Goal: Task Accomplishment & Management: Use online tool/utility

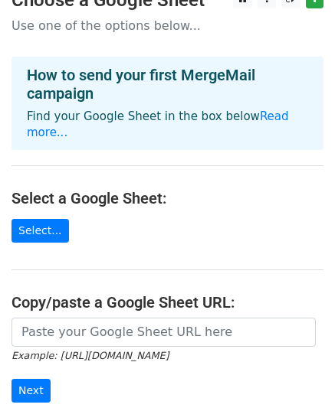
scroll to position [23, 0]
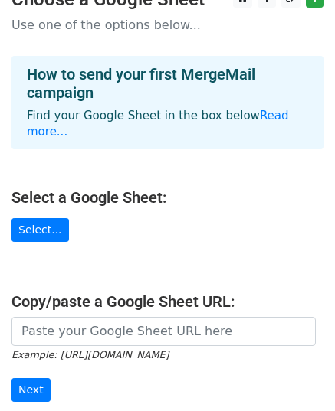
click at [201, 70] on h4 "How to send your first MergeMail campaign" at bounding box center [167, 83] width 281 height 37
click at [250, 114] on link "Read more..." at bounding box center [158, 124] width 262 height 30
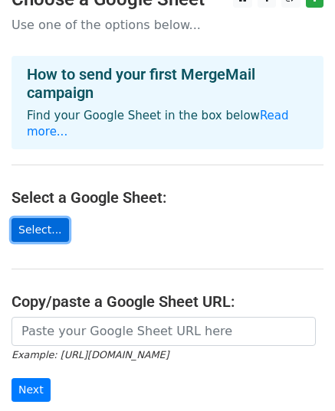
click at [38, 218] on link "Select..." at bounding box center [39, 230] width 57 height 24
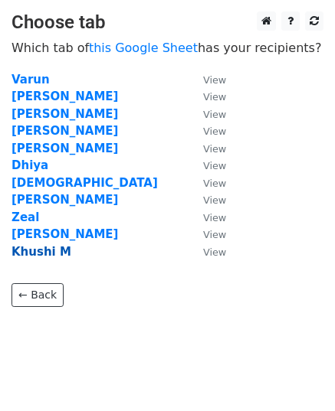
click at [43, 250] on strong "Khushi M" at bounding box center [41, 252] width 60 height 14
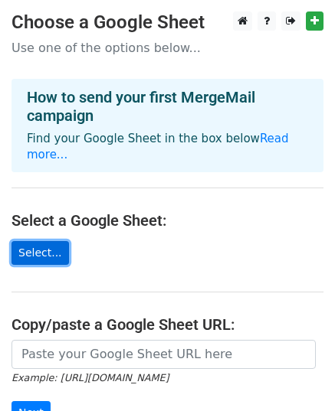
click at [49, 241] on link "Select..." at bounding box center [39, 253] width 57 height 24
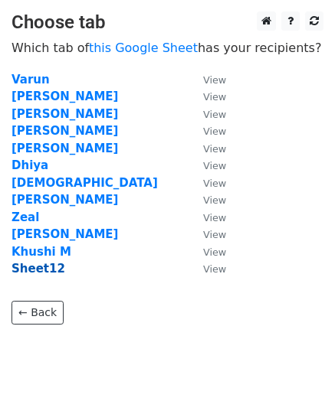
click at [33, 268] on strong "Sheet12" at bounding box center [38, 269] width 54 height 14
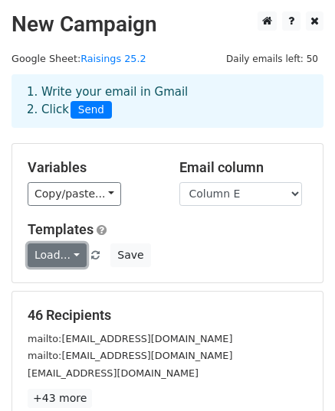
click at [70, 254] on link "Load..." at bounding box center [57, 255] width 59 height 24
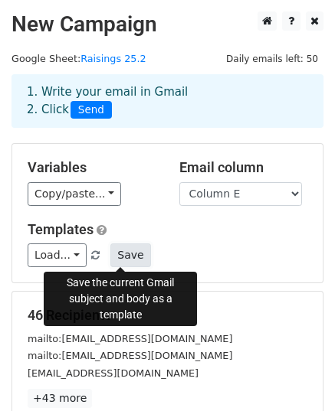
click at [115, 252] on button "Save" at bounding box center [130, 255] width 40 height 24
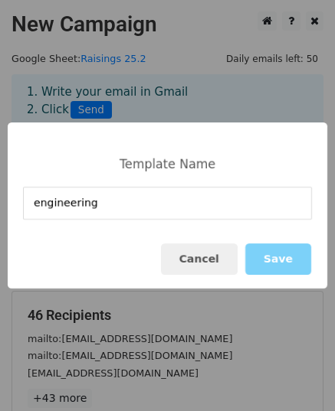
type input "engineering"
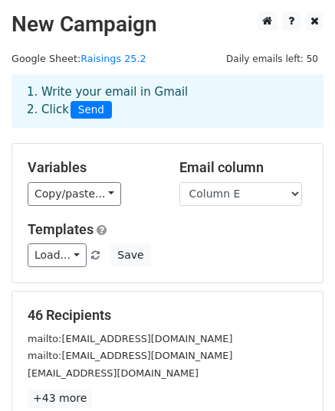
scroll to position [185, 0]
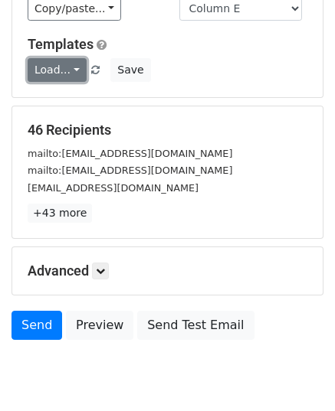
click at [67, 70] on link "Load..." at bounding box center [57, 70] width 59 height 24
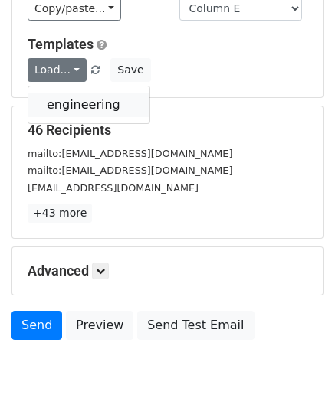
click at [77, 112] on link "engineering" at bounding box center [88, 105] width 121 height 24
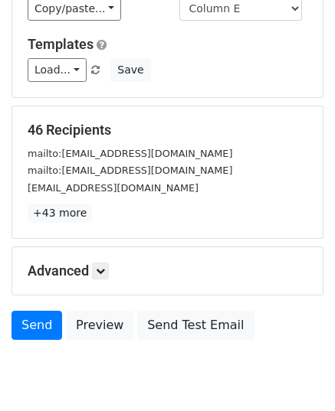
scroll to position [241, 0]
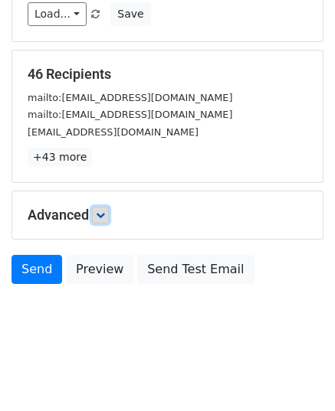
click at [105, 211] on icon at bounding box center [100, 215] width 9 height 9
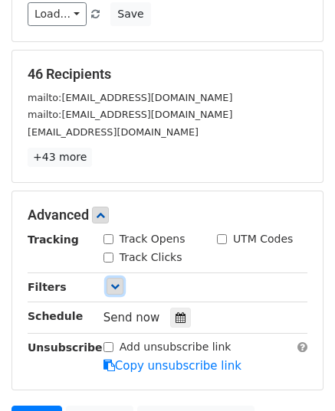
click at [115, 283] on icon at bounding box center [114, 286] width 9 height 9
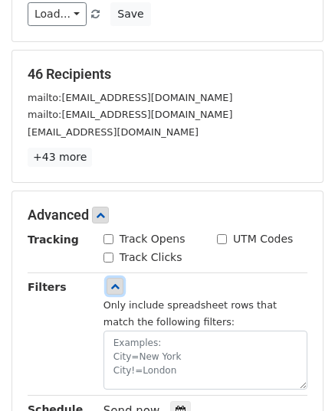
click at [115, 283] on icon at bounding box center [114, 286] width 9 height 9
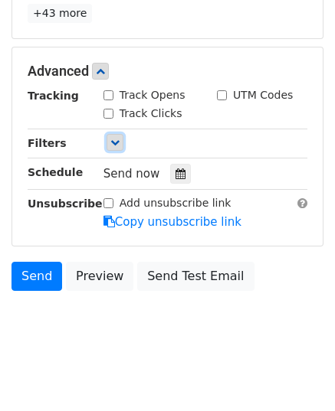
scroll to position [390, 0]
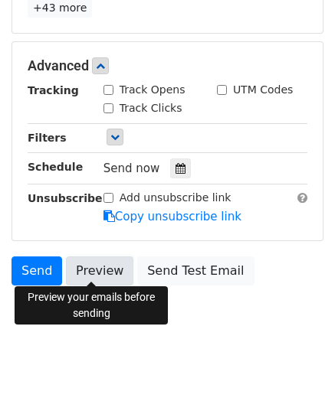
click at [90, 263] on link "Preview" at bounding box center [99, 270] width 67 height 29
click at [96, 265] on link "Preview" at bounding box center [99, 270] width 67 height 29
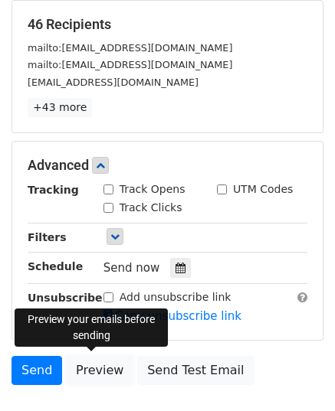
scroll to position [292, 0]
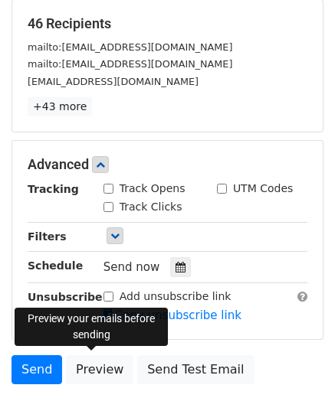
click at [106, 188] on input "Track Opens" at bounding box center [108, 189] width 10 height 10
checkbox input "true"
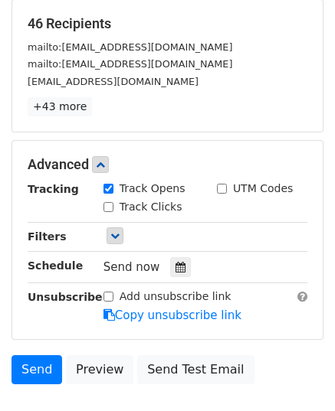
click at [106, 205] on input "Track Clicks" at bounding box center [108, 207] width 10 height 10
checkbox input "true"
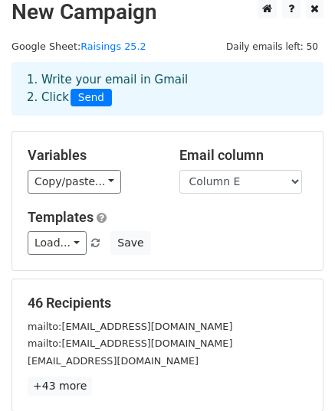
scroll to position [0, 0]
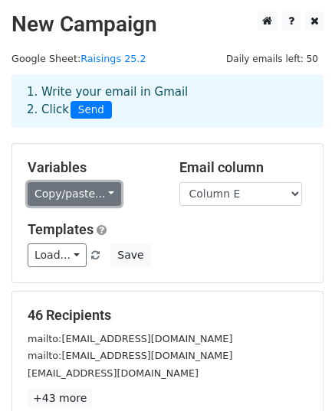
click at [105, 192] on link "Copy/paste..." at bounding box center [74, 194] width 93 height 24
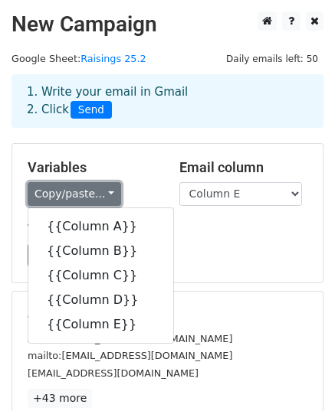
click at [105, 192] on link "Copy/paste..." at bounding box center [74, 194] width 93 height 24
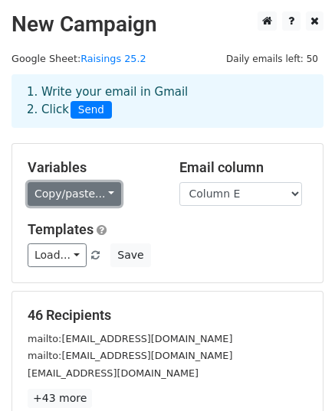
click at [105, 192] on link "Copy/paste..." at bounding box center [74, 194] width 93 height 24
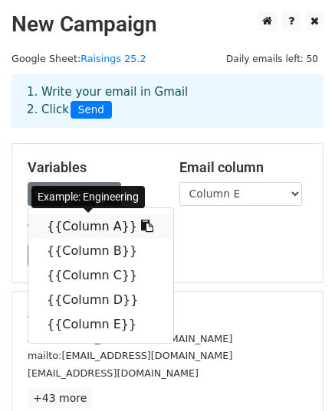
click at [72, 227] on link "{{Column A}}" at bounding box center [100, 226] width 145 height 24
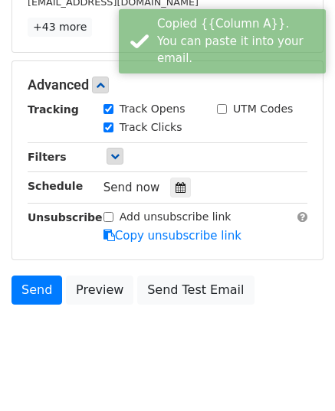
scroll to position [390, 0]
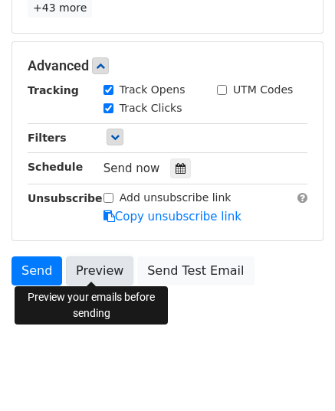
click at [104, 262] on link "Preview" at bounding box center [99, 270] width 67 height 29
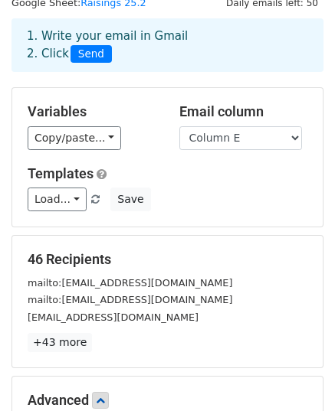
scroll to position [54, 0]
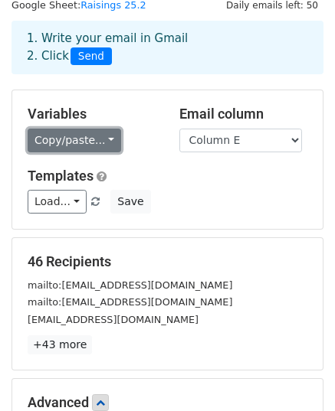
click at [101, 140] on link "Copy/paste..." at bounding box center [74, 141] width 93 height 24
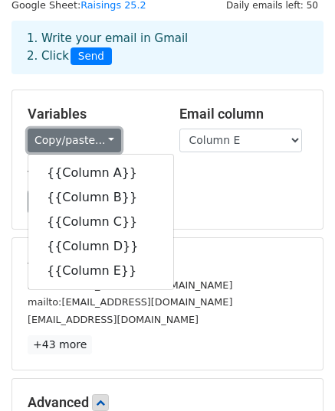
click at [101, 140] on link "Copy/paste..." at bounding box center [74, 141] width 93 height 24
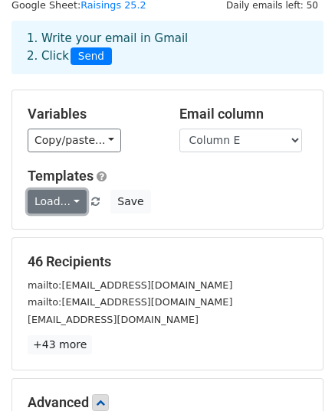
click at [72, 200] on link "Load..." at bounding box center [57, 202] width 59 height 24
click at [70, 194] on link "Load..." at bounding box center [57, 202] width 59 height 24
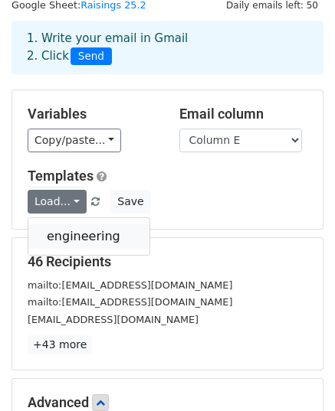
click at [81, 238] on link "engineering" at bounding box center [88, 236] width 121 height 24
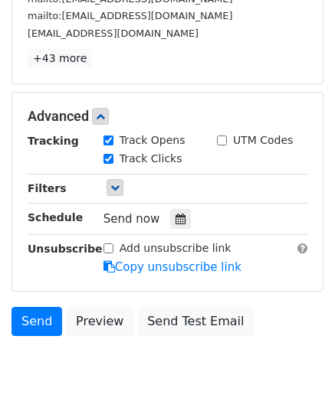
scroll to position [0, 0]
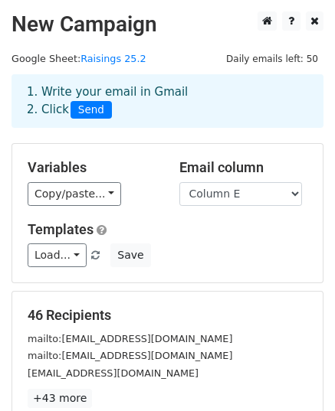
click at [155, 22] on h2 "New Campaign" at bounding box center [167, 24] width 312 height 26
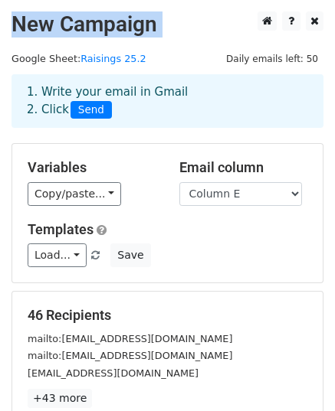
click at [155, 22] on h2 "New Campaign" at bounding box center [167, 24] width 312 height 26
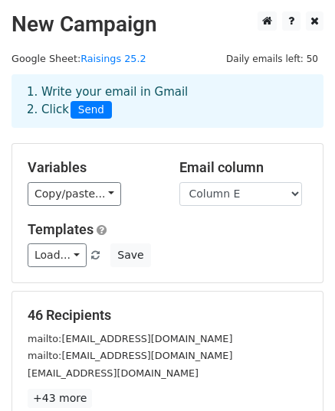
click at [131, 195] on div "Copy/paste... {{Column A}} {{Column B}} {{Column C}} {{Column D}} {{Column E}}" at bounding box center [92, 194] width 129 height 24
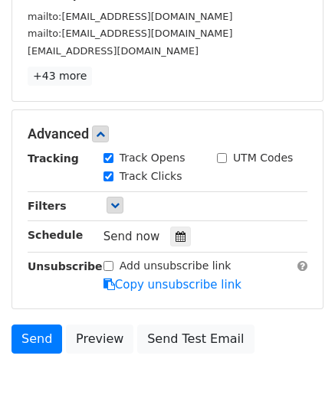
scroll to position [390, 0]
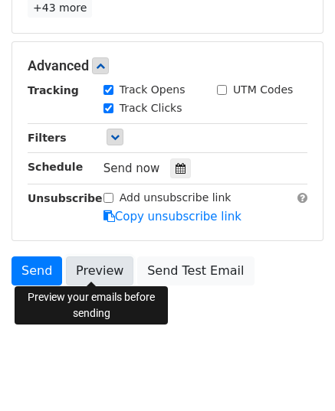
click at [100, 269] on link "Preview" at bounding box center [99, 270] width 67 height 29
click at [90, 272] on link "Preview" at bounding box center [99, 270] width 67 height 29
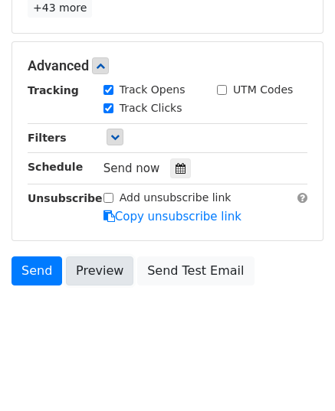
click at [101, 261] on link "Preview" at bounding box center [99, 270] width 67 height 29
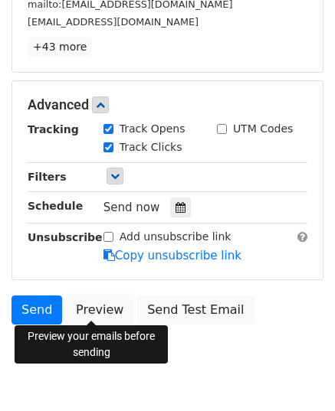
scroll to position [354, 0]
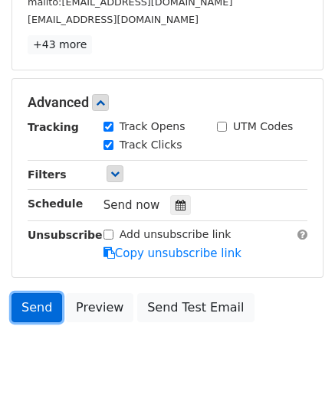
click at [32, 304] on link "Send" at bounding box center [36, 307] width 51 height 29
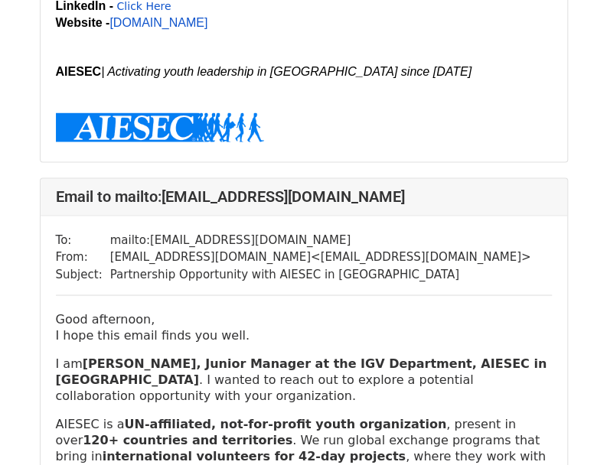
scroll to position [914, 0]
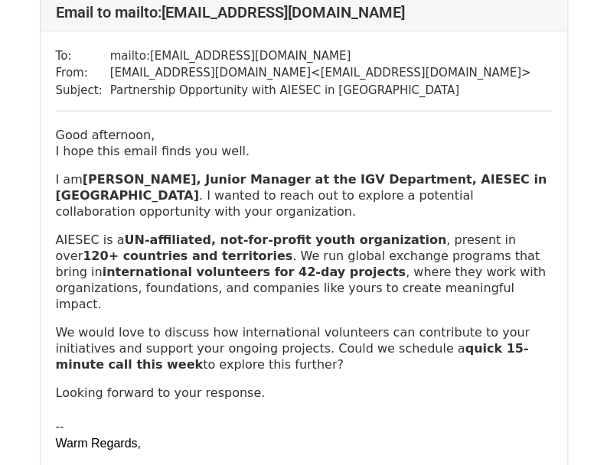
scroll to position [852, 0]
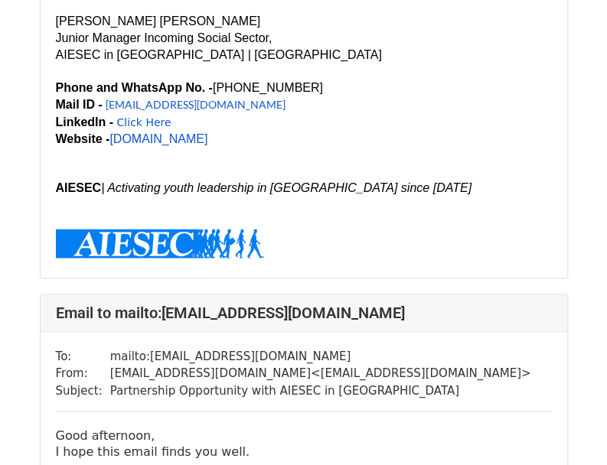
scroll to position [570, 0]
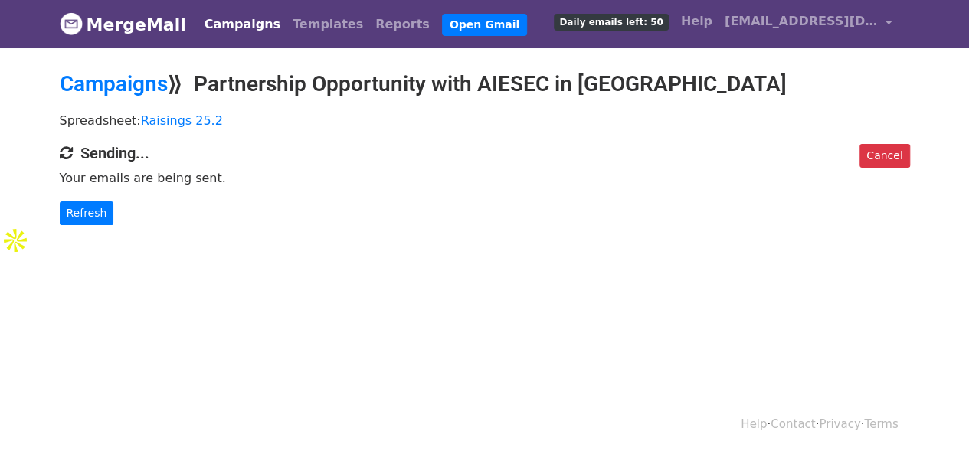
scroll to position [2, 0]
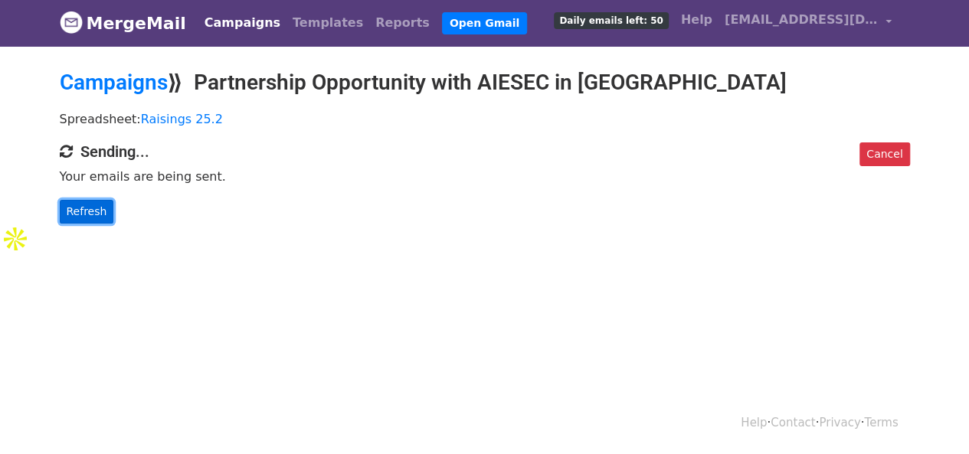
click at [91, 206] on link "Refresh" at bounding box center [87, 212] width 54 height 24
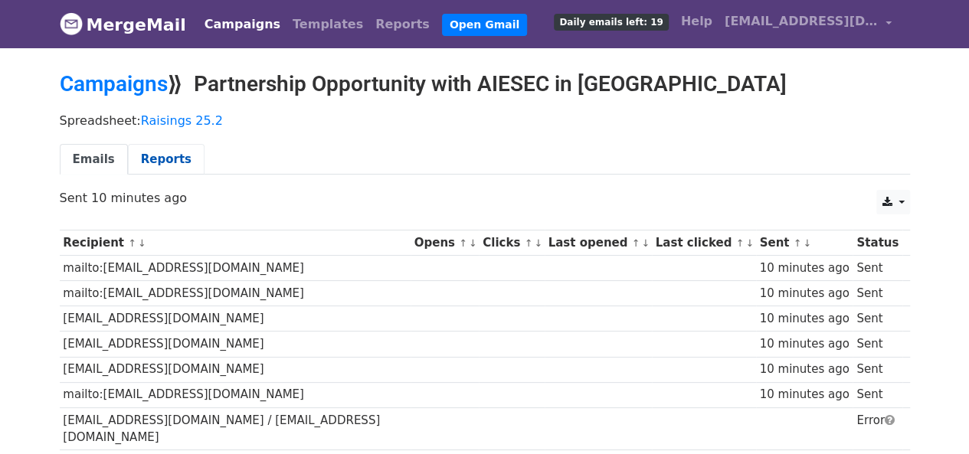
click at [152, 162] on link "Reports" at bounding box center [166, 159] width 77 height 31
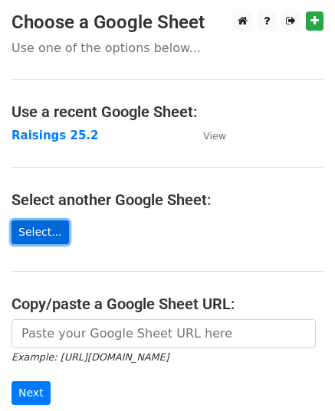
click at [46, 226] on link "Select..." at bounding box center [39, 232] width 57 height 24
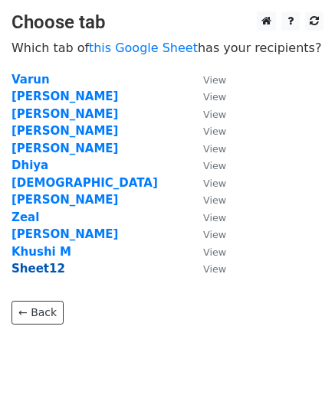
click at [38, 270] on strong "Sheet12" at bounding box center [38, 269] width 54 height 14
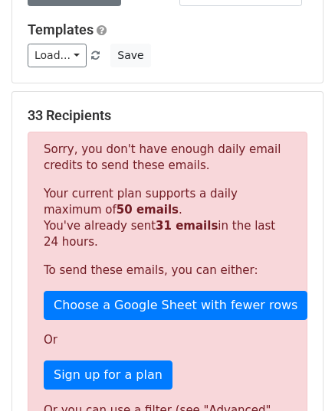
scroll to position [201, 0]
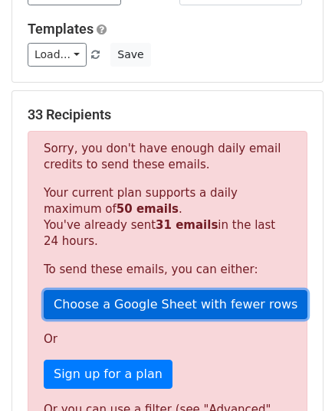
click at [152, 299] on link "Choose a Google Sheet with fewer rows" at bounding box center [175, 304] width 263 height 29
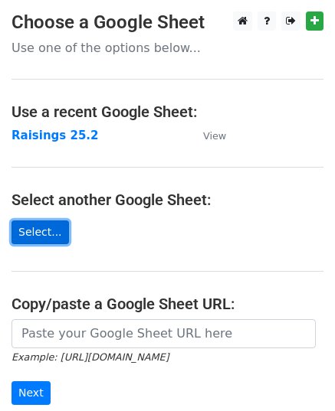
click at [40, 237] on link "Select..." at bounding box center [39, 232] width 57 height 24
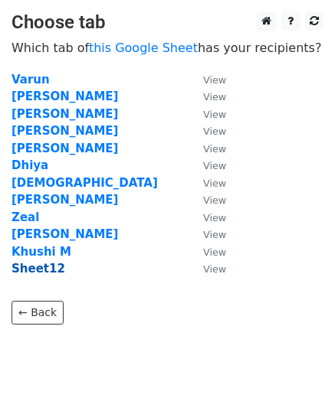
click at [34, 271] on strong "Sheet12" at bounding box center [38, 269] width 54 height 14
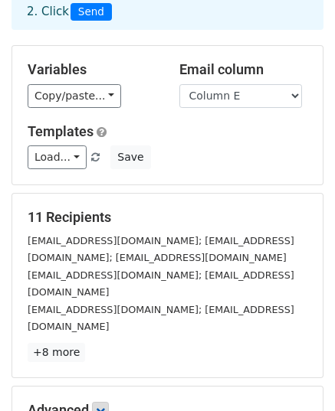
scroll to position [96, 0]
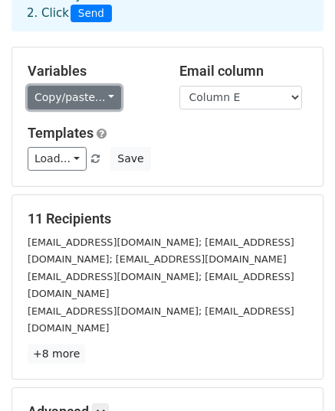
click at [106, 92] on link "Copy/paste..." at bounding box center [74, 98] width 93 height 24
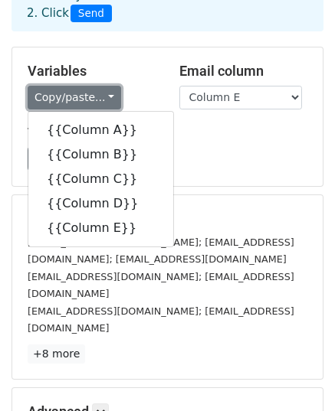
click at [106, 92] on link "Copy/paste..." at bounding box center [74, 98] width 93 height 24
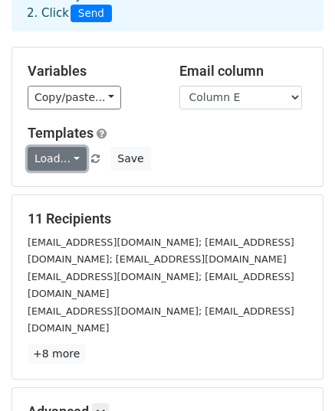
click at [68, 154] on link "Load..." at bounding box center [57, 159] width 59 height 24
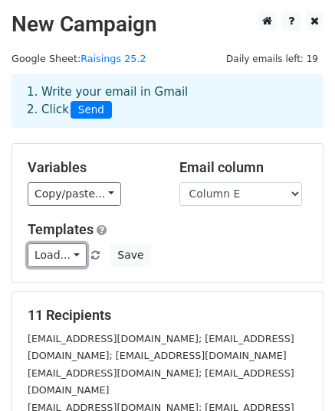
scroll to position [276, 0]
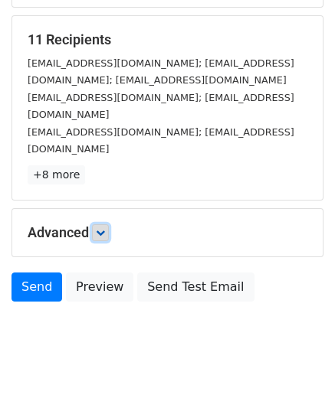
click at [101, 224] on link at bounding box center [100, 232] width 17 height 17
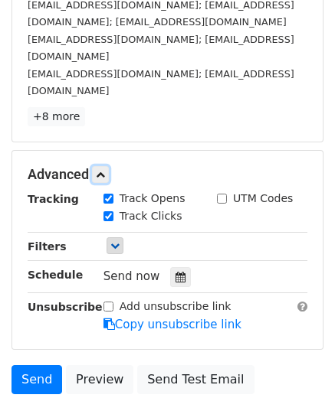
scroll to position [335, 0]
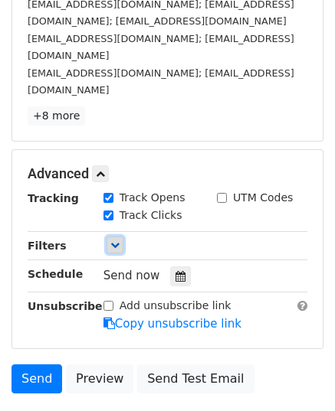
click at [119, 237] on link at bounding box center [114, 245] width 17 height 17
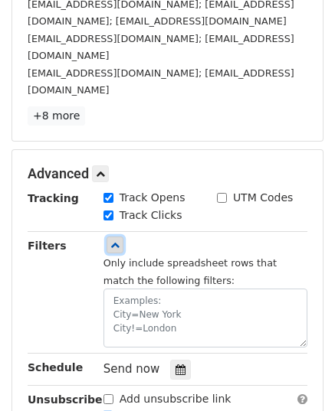
click at [119, 237] on link at bounding box center [114, 245] width 17 height 17
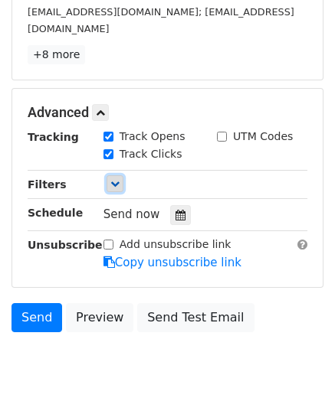
scroll to position [397, 0]
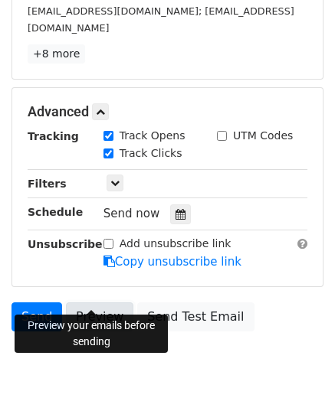
click at [104, 302] on link "Preview" at bounding box center [99, 316] width 67 height 29
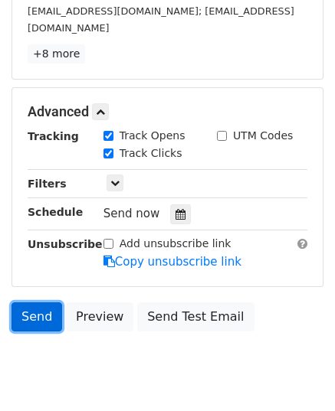
click at [44, 302] on link "Send" at bounding box center [36, 316] width 51 height 29
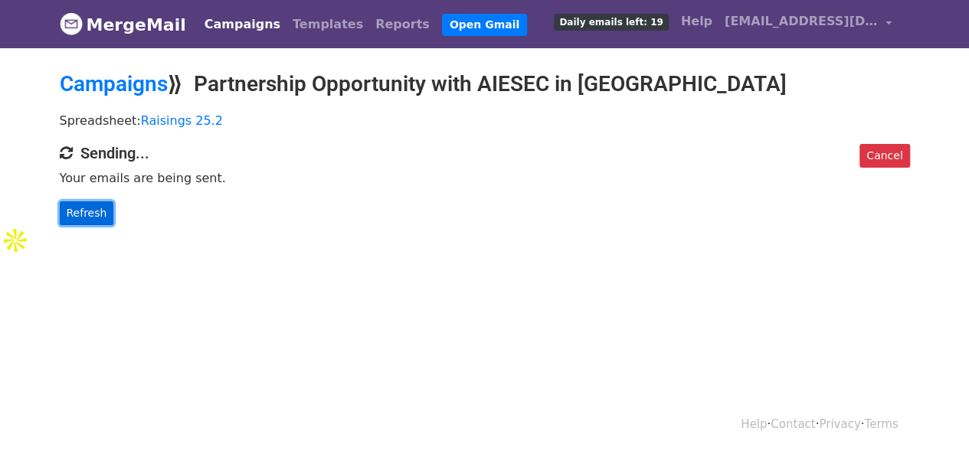
click at [86, 202] on link "Refresh" at bounding box center [87, 213] width 54 height 24
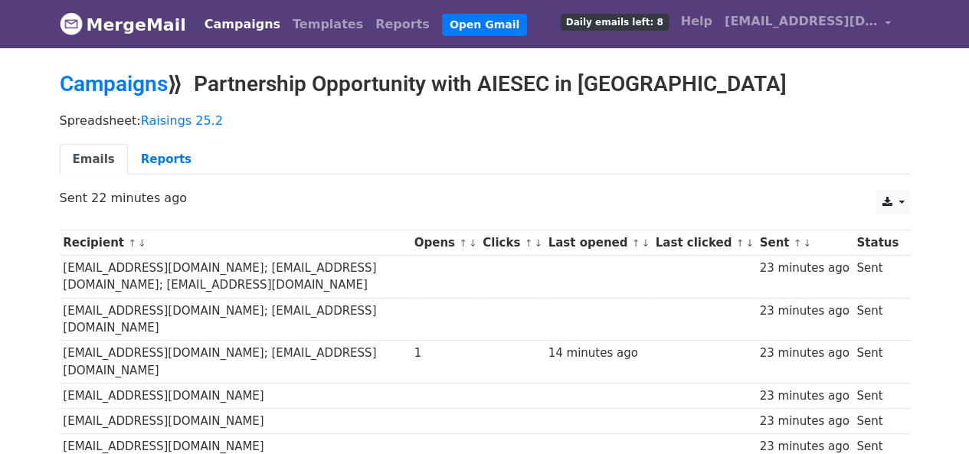
scroll to position [1, 0]
